Goal: Information Seeking & Learning: Compare options

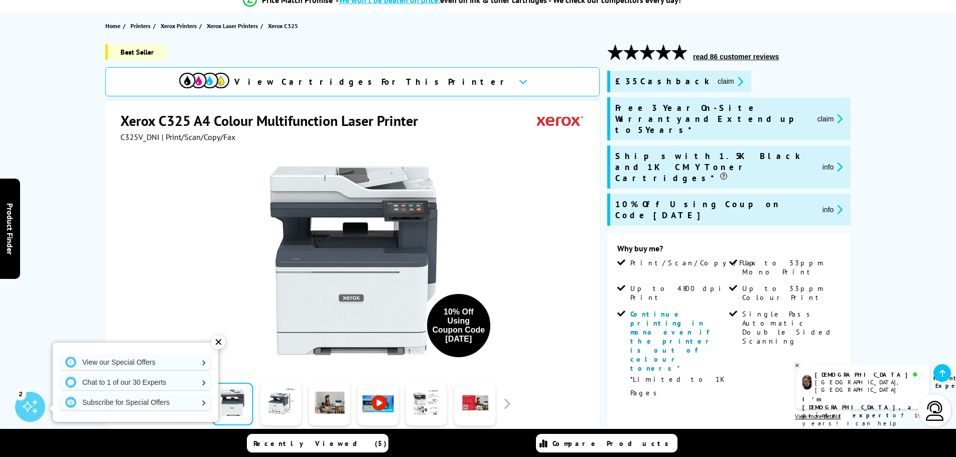
scroll to position [100, 0]
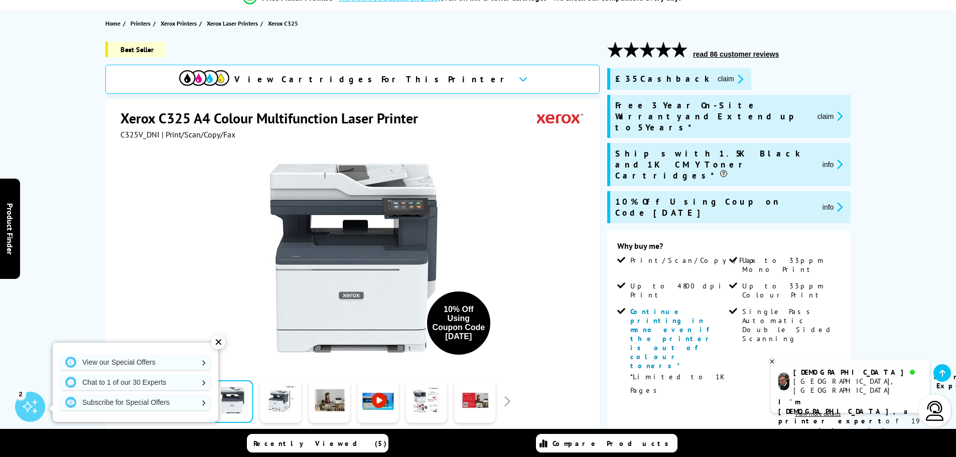
click at [219, 340] on div "✕" at bounding box center [218, 342] width 14 height 14
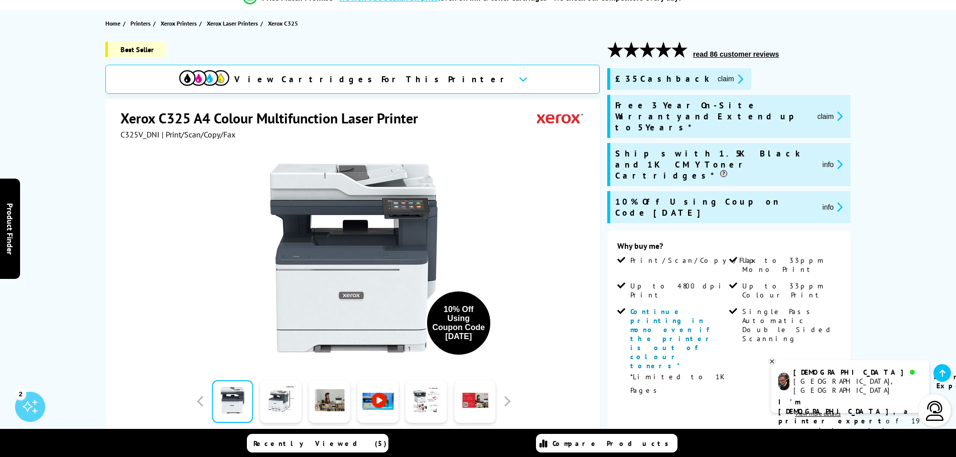
click at [99, 241] on div "Best Seller View Cartridges For This Printer Xerox C325 A4 Colour Multifunction…" at bounding box center [478, 378] width 803 height 673
click at [771, 362] on icon at bounding box center [772, 362] width 7 height 8
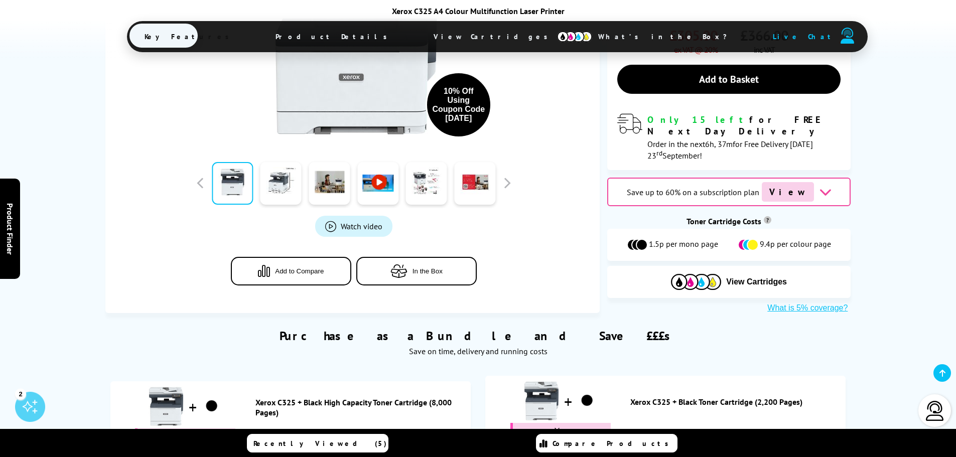
scroll to position [0, 0]
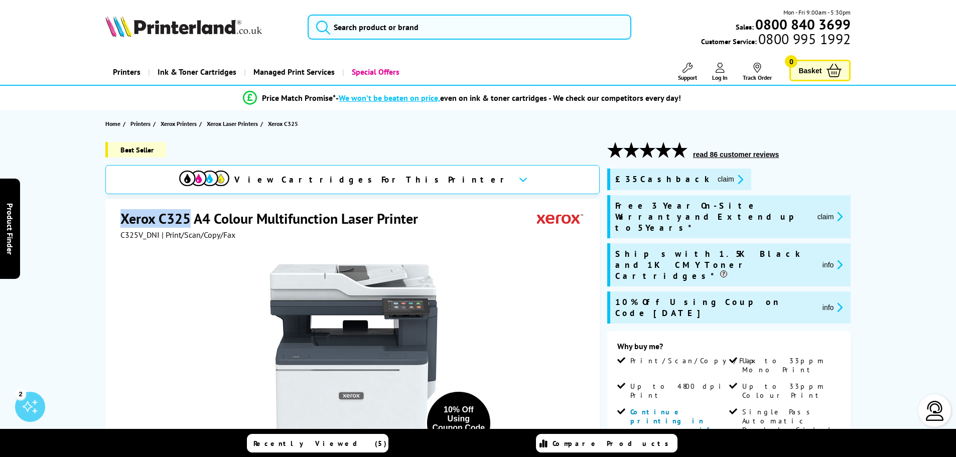
drag, startPoint x: 189, startPoint y: 224, endPoint x: 109, endPoint y: 219, distance: 79.9
click at [109, 219] on div "Xerox C325 A4 Colour Multifunction Laser Printer C325V_DNI | Print/Scan/Copy/Fa…" at bounding box center [352, 415] width 494 height 433
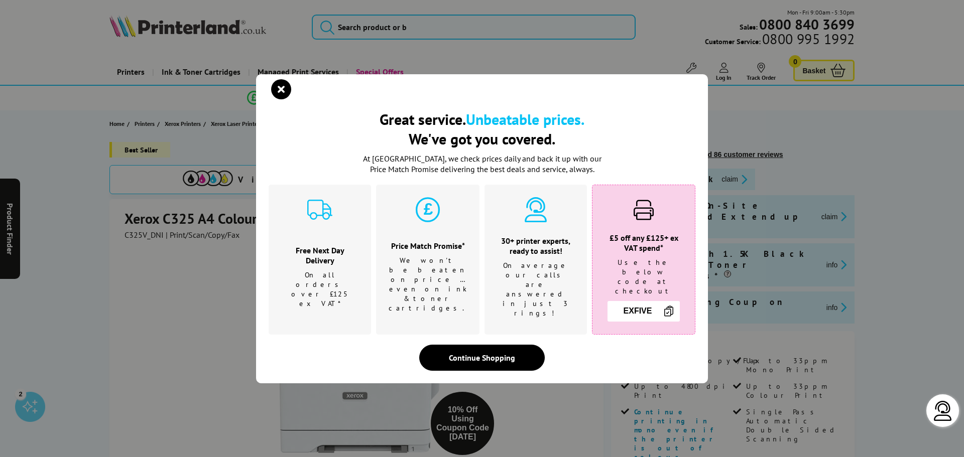
drag, startPoint x: 129, startPoint y: 215, endPoint x: 175, endPoint y: 218, distance: 45.3
click at [98, 190] on div "Great service. Unbeatable prices. We've got you covered. Great service. Unbeata…" at bounding box center [482, 228] width 964 height 457
click at [278, 99] on icon "close modal" at bounding box center [281, 89] width 20 height 20
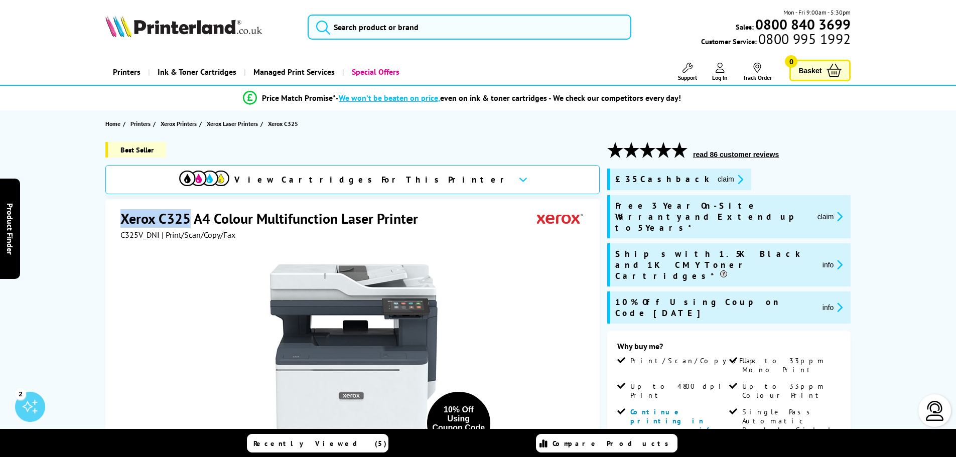
drag, startPoint x: 187, startPoint y: 214, endPoint x: 118, endPoint y: 221, distance: 69.6
click at [118, 221] on div "Xerox C325 A4 Colour Multifunction Laser Printer C325V_DNI | Print/Scan/Copy/Fa…" at bounding box center [352, 415] width 494 height 433
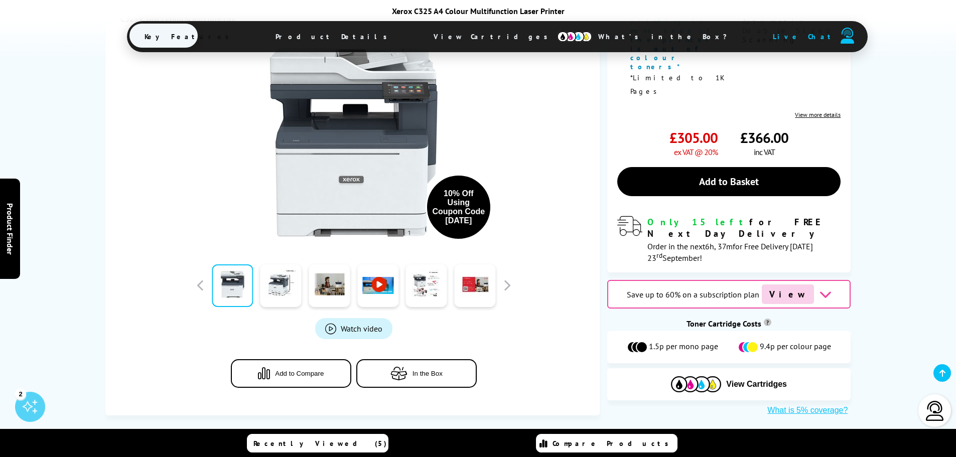
scroll to position [452, 0]
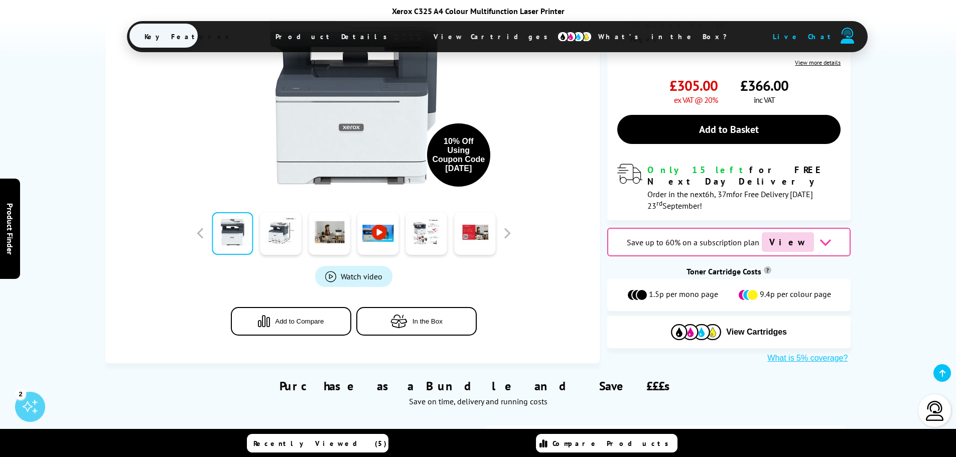
click at [820, 236] on icon at bounding box center [825, 242] width 13 height 13
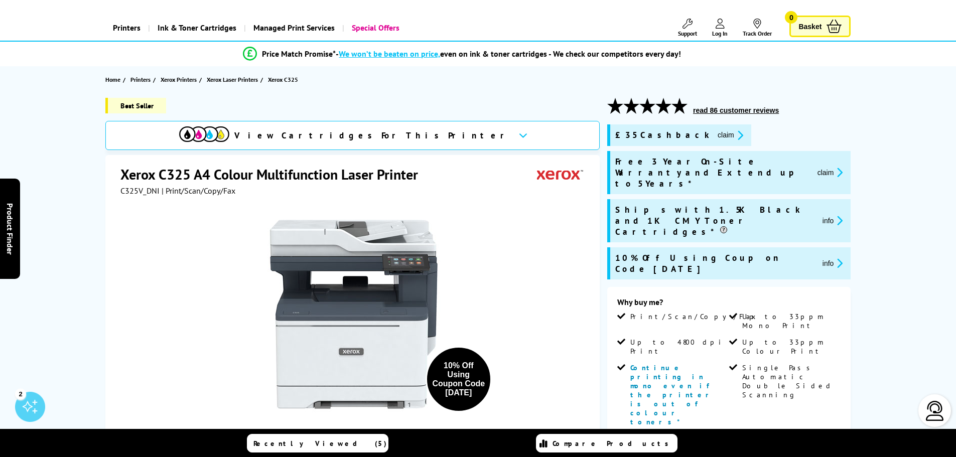
scroll to position [0, 0]
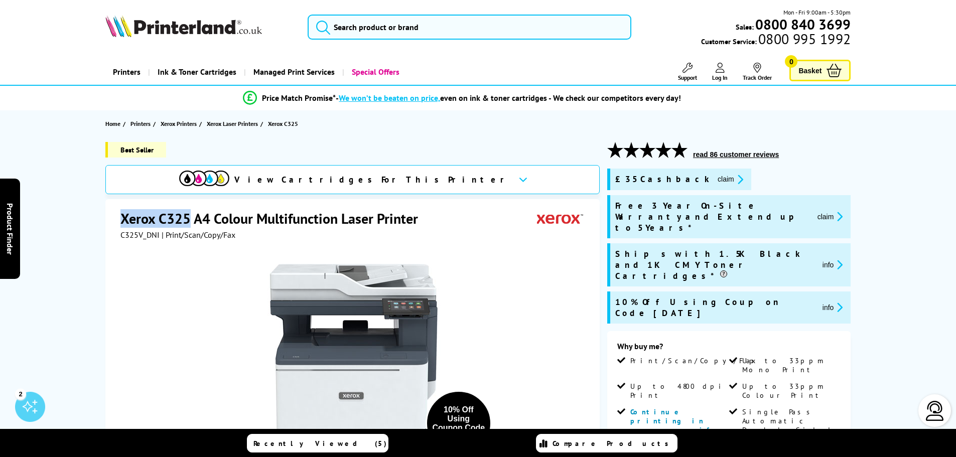
drag, startPoint x: 188, startPoint y: 221, endPoint x: 124, endPoint y: 223, distance: 64.3
click at [124, 223] on h1 "Xerox C325 A4 Colour Multifunction Laser Printer" at bounding box center [274, 218] width 308 height 19
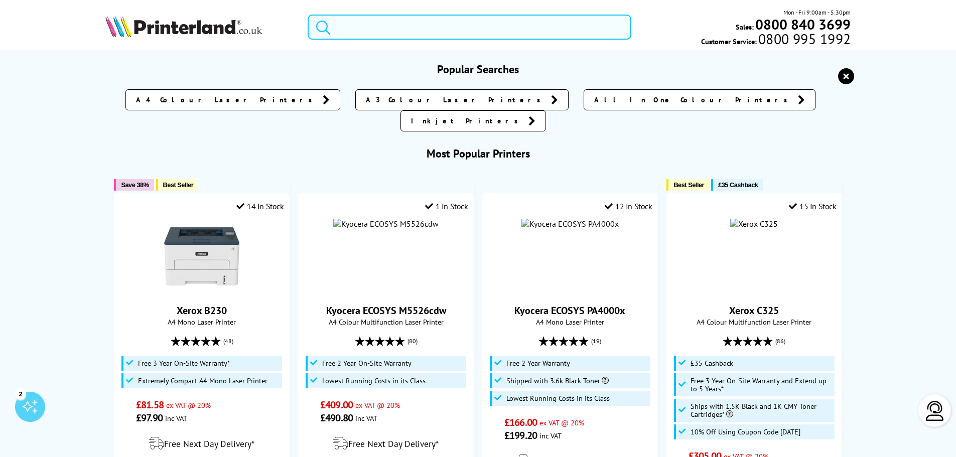
click at [433, 30] on input "search" at bounding box center [470, 27] width 324 height 25
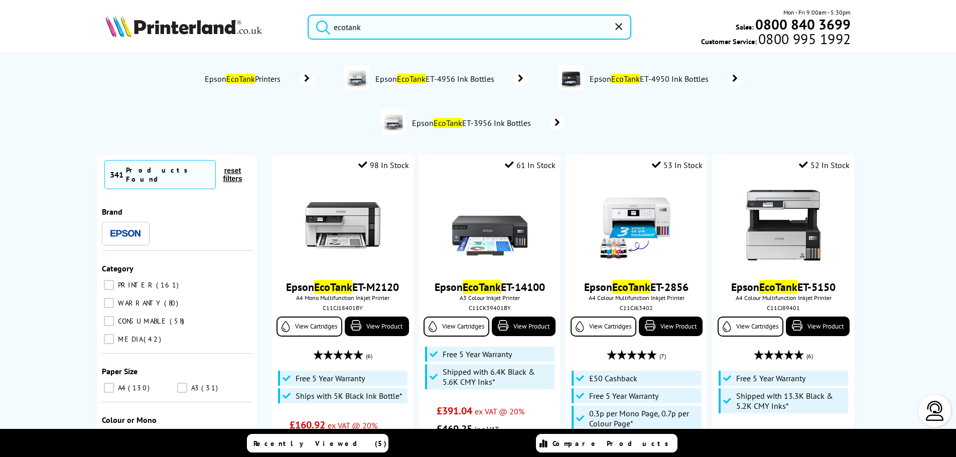
type input "ecotank"
click at [308, 15] on button "submit" at bounding box center [320, 26] width 25 height 22
click at [486, 34] on input "ecotank" at bounding box center [470, 27] width 324 height 25
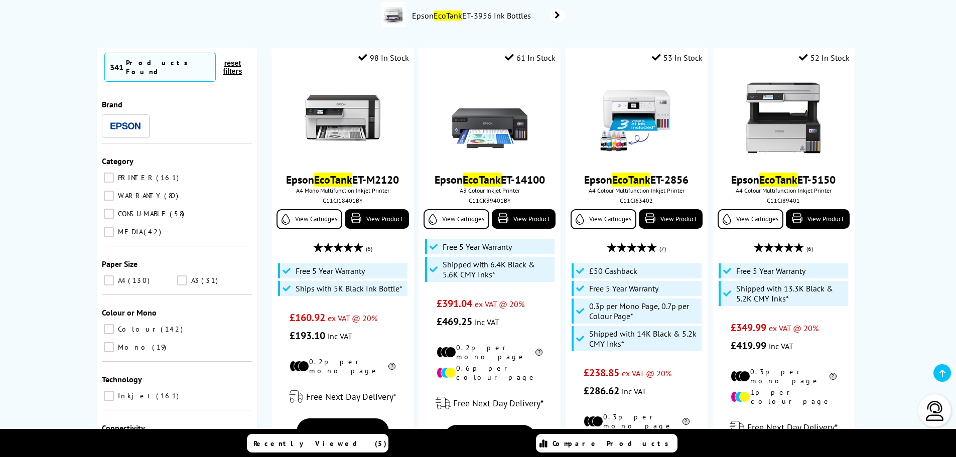
scroll to position [151, 0]
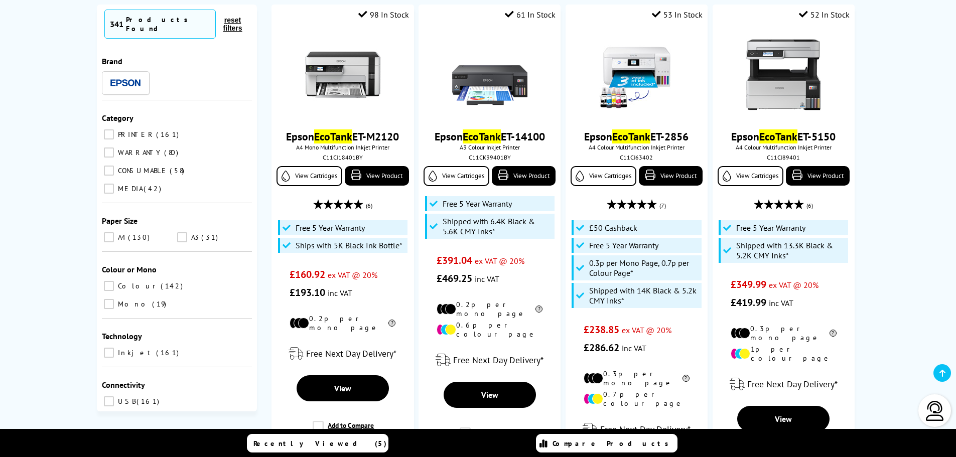
click at [110, 232] on input "A4 130" at bounding box center [109, 237] width 10 height 10
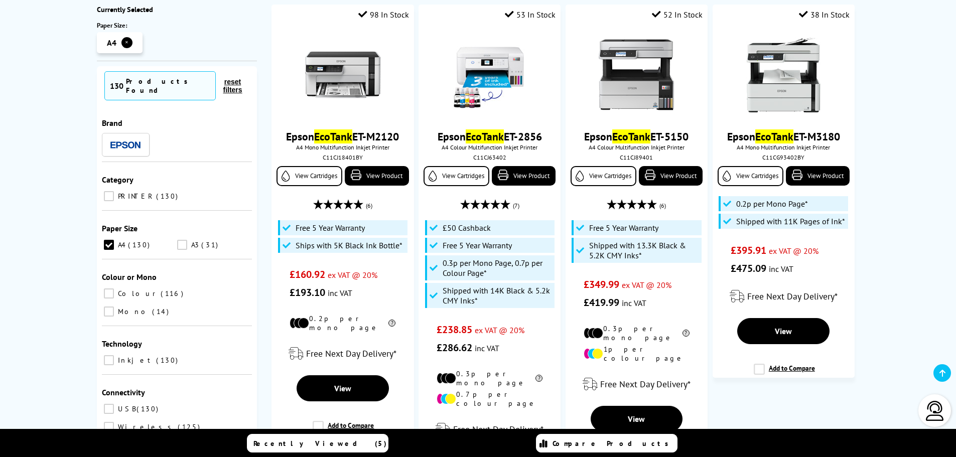
click at [110, 289] on input "Colour 116" at bounding box center [109, 294] width 10 height 10
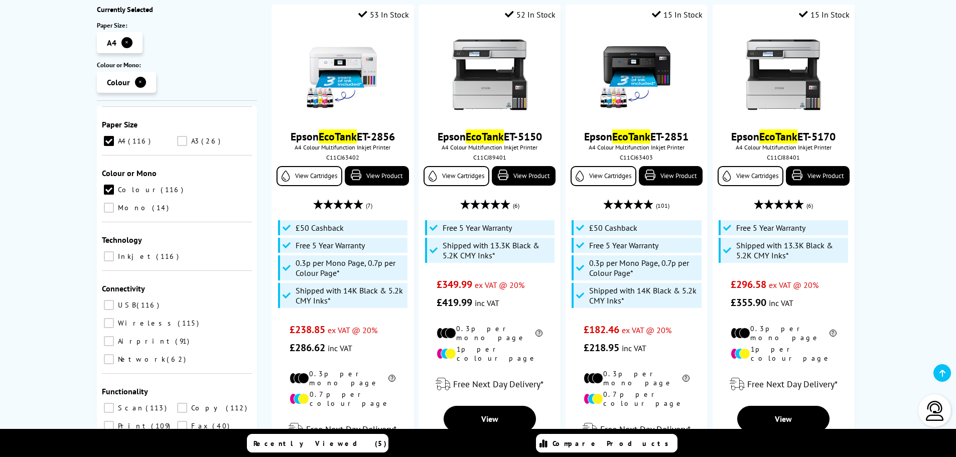
scroll to position [171, 0]
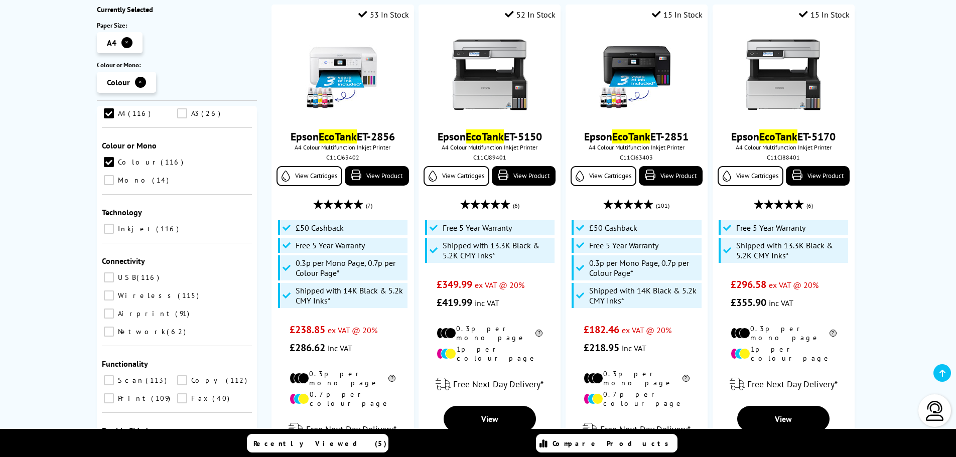
click at [175, 441] on label "[DEMOGRAPHIC_DATA] 24" at bounding box center [212, 447] width 74 height 13
click at [177, 442] on input "[DEMOGRAPHIC_DATA] 24" at bounding box center [182, 447] width 10 height 10
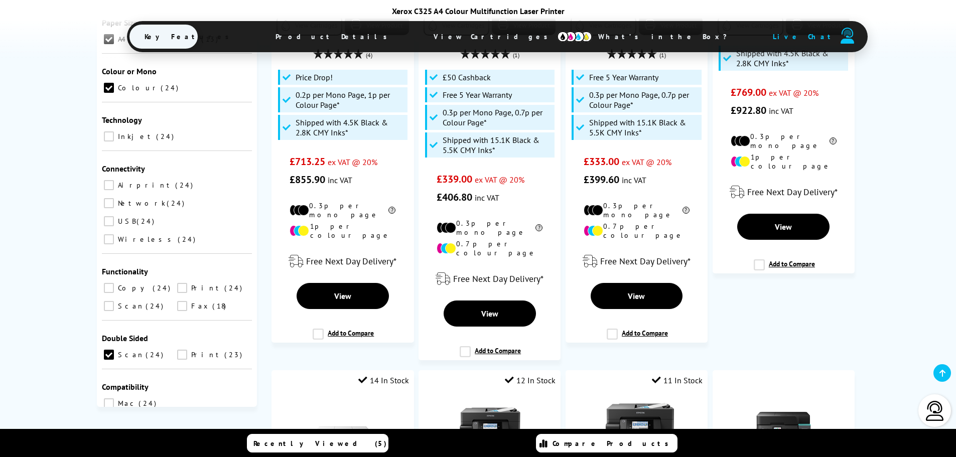
scroll to position [171, 0]
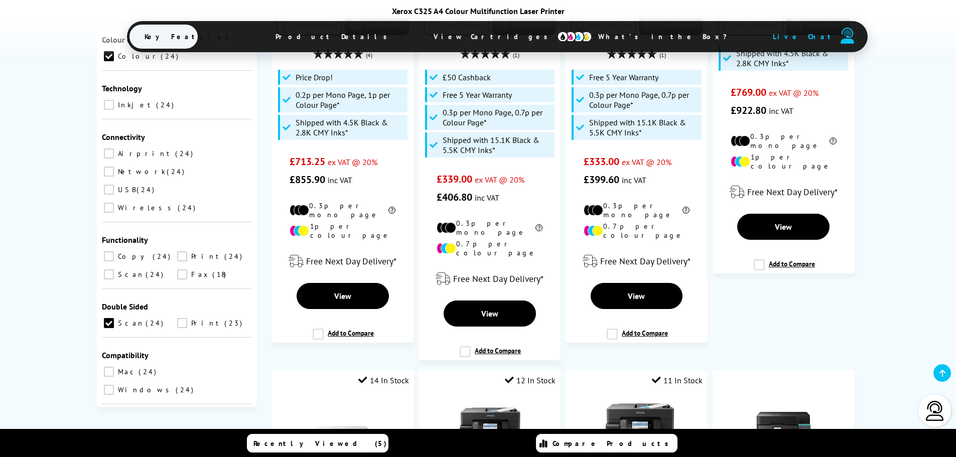
click at [183, 317] on label "Print 23" at bounding box center [212, 323] width 74 height 13
click at [183, 318] on input "Print 23" at bounding box center [182, 323] width 10 height 10
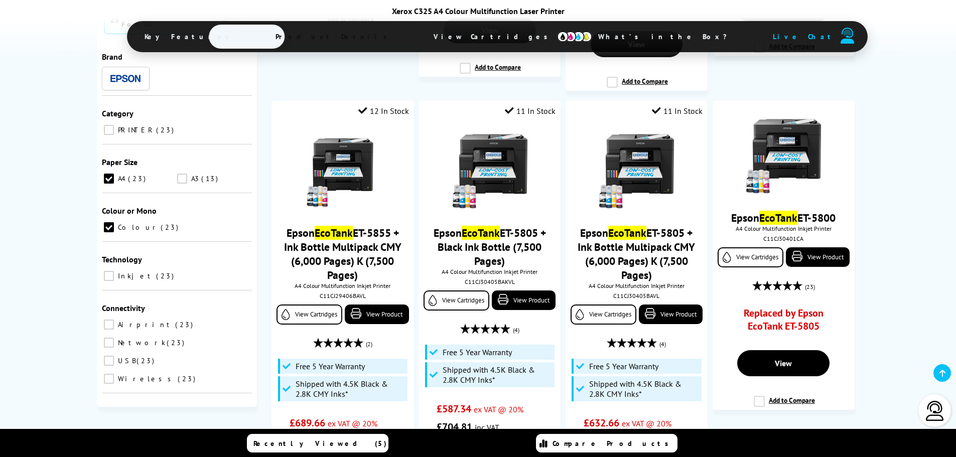
scroll to position [2559, 0]
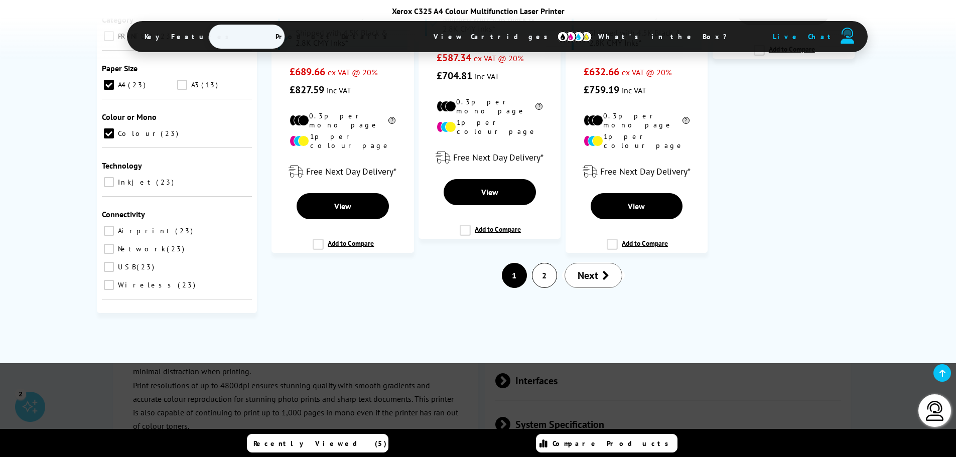
click at [536, 263] on link "2" at bounding box center [544, 275] width 24 height 24
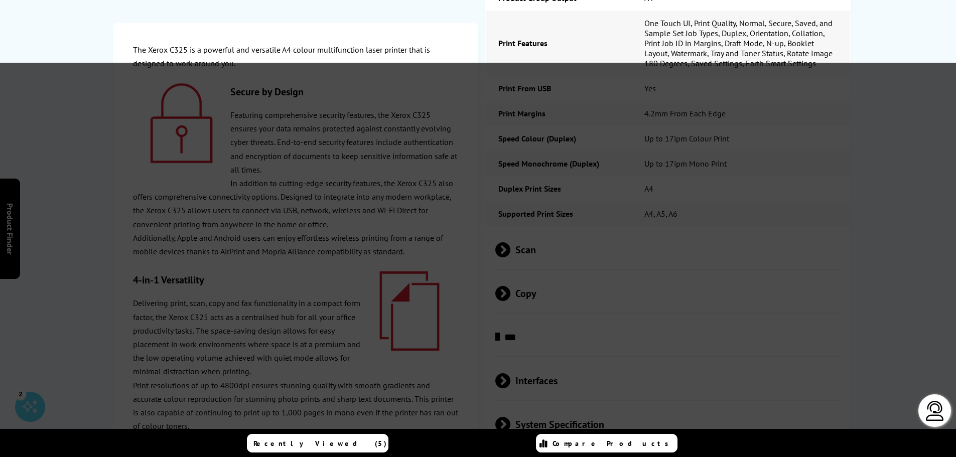
scroll to position [0, 0]
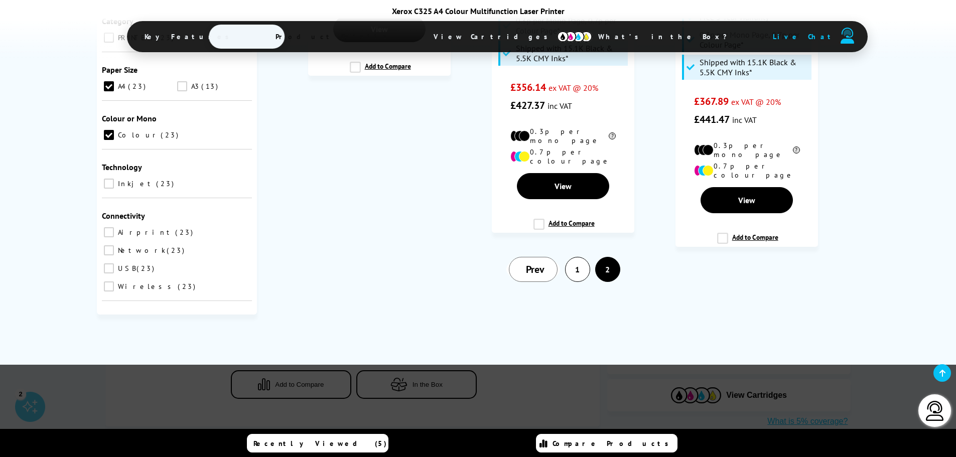
scroll to position [401, 0]
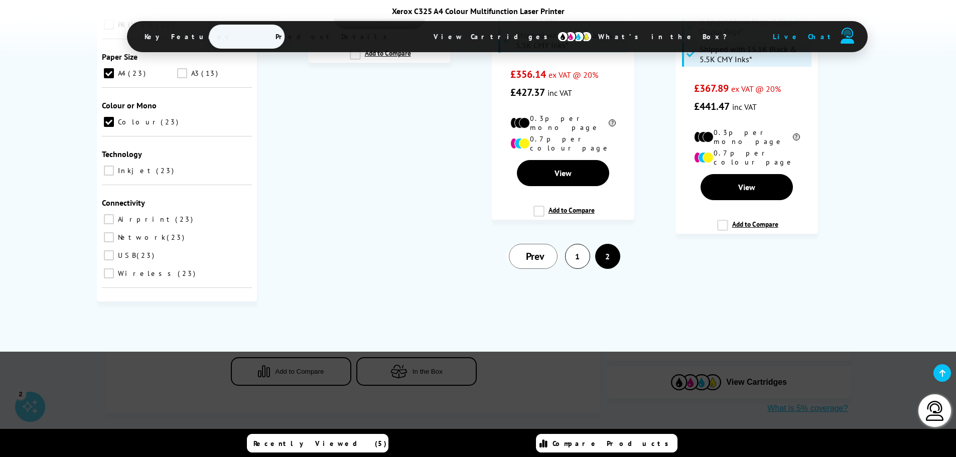
click at [570, 244] on link "1" at bounding box center [578, 256] width 24 height 24
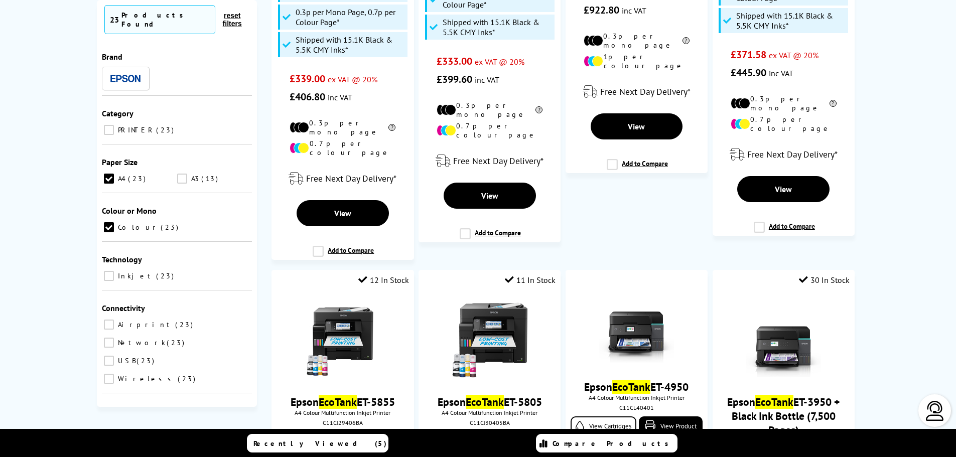
scroll to position [0, 0]
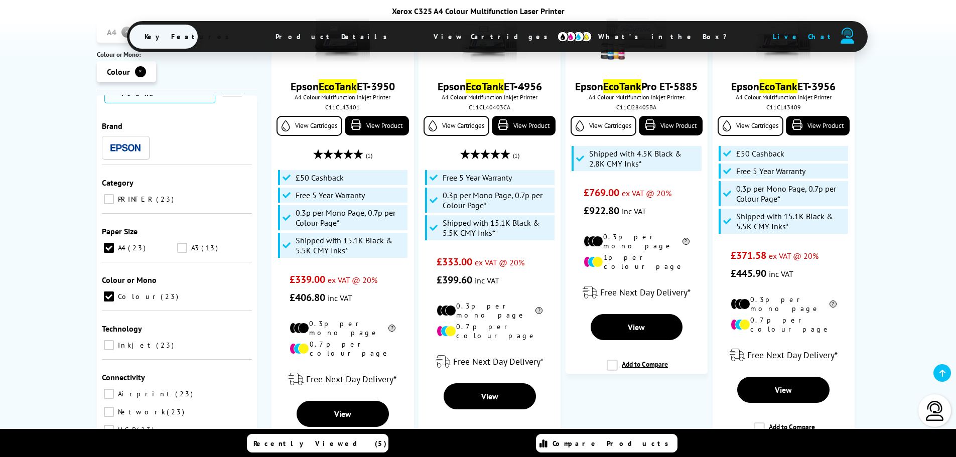
scroll to position [21, 0]
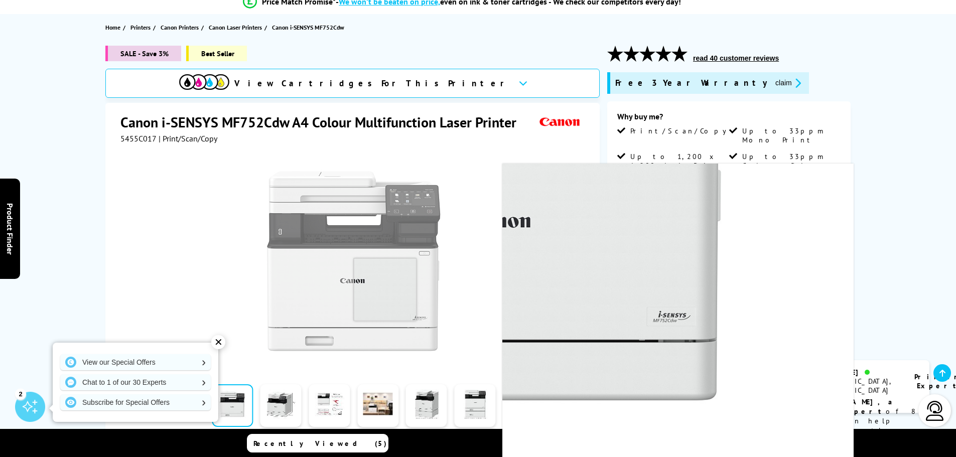
scroll to position [50, 0]
